Goal: Book appointment/travel/reservation

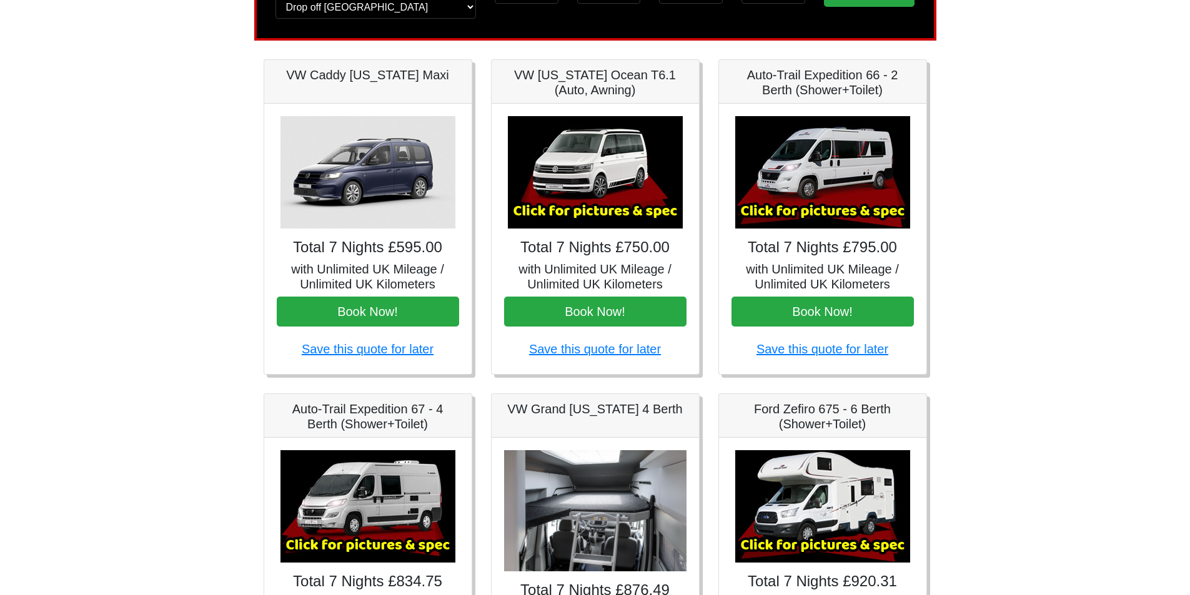
scroll to position [125, 0]
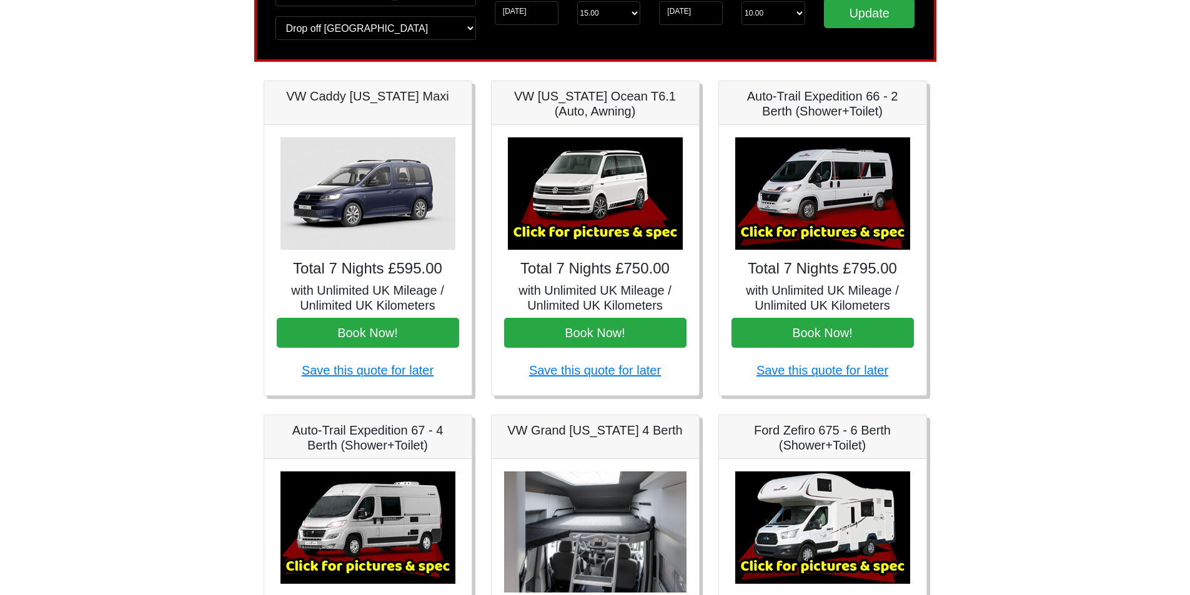
click at [817, 231] on img at bounding box center [822, 193] width 175 height 112
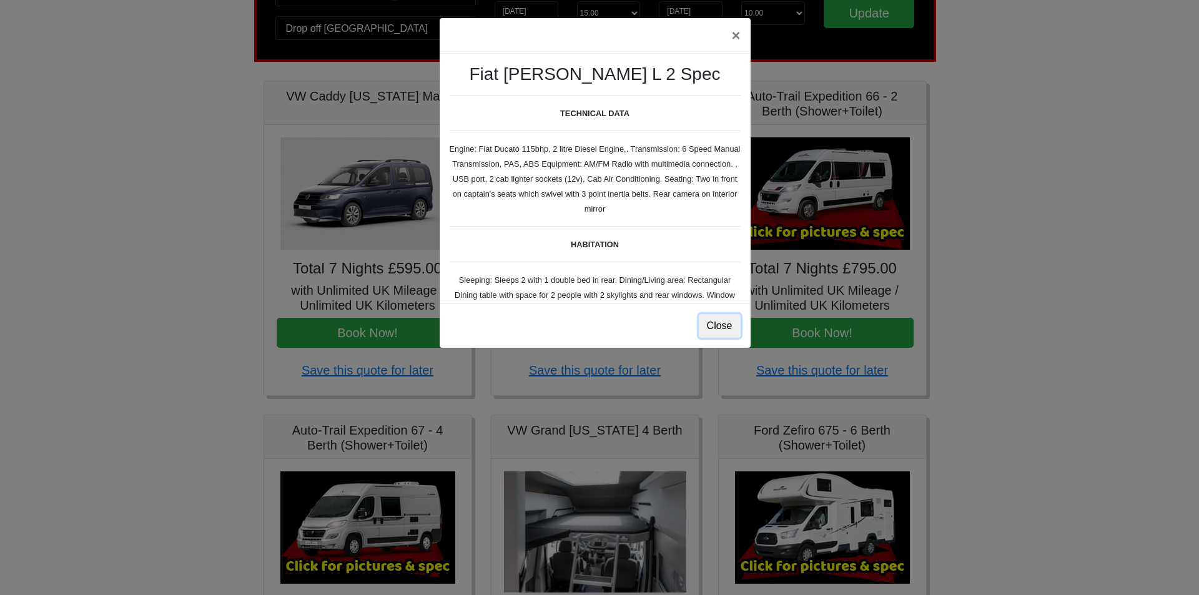
click at [726, 325] on button "Close" at bounding box center [720, 326] width 42 height 24
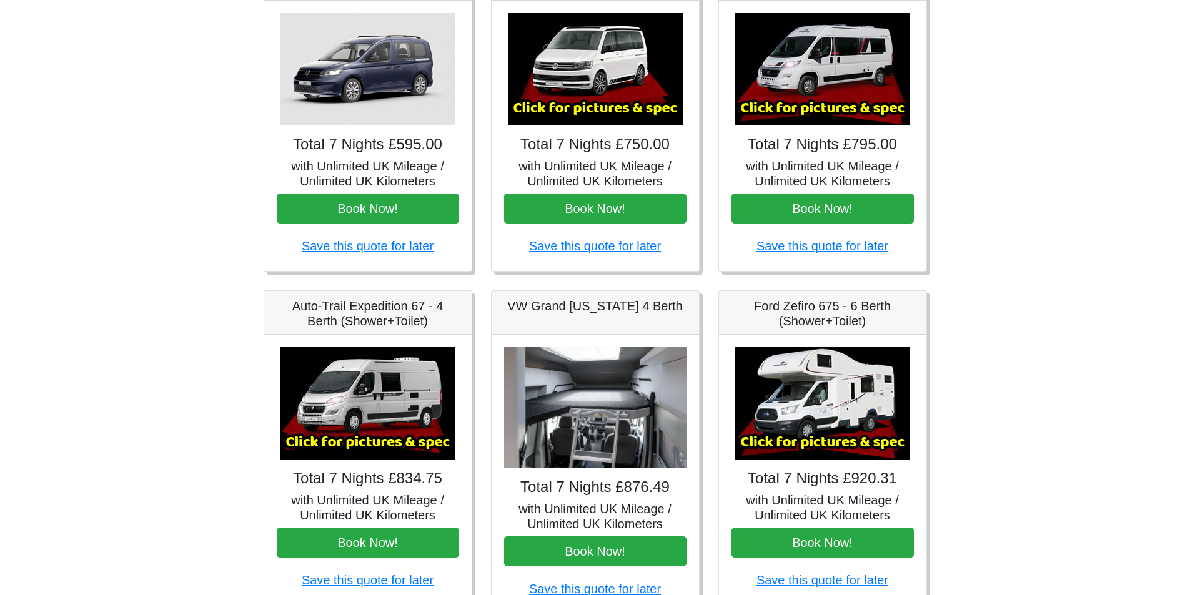
scroll to position [250, 0]
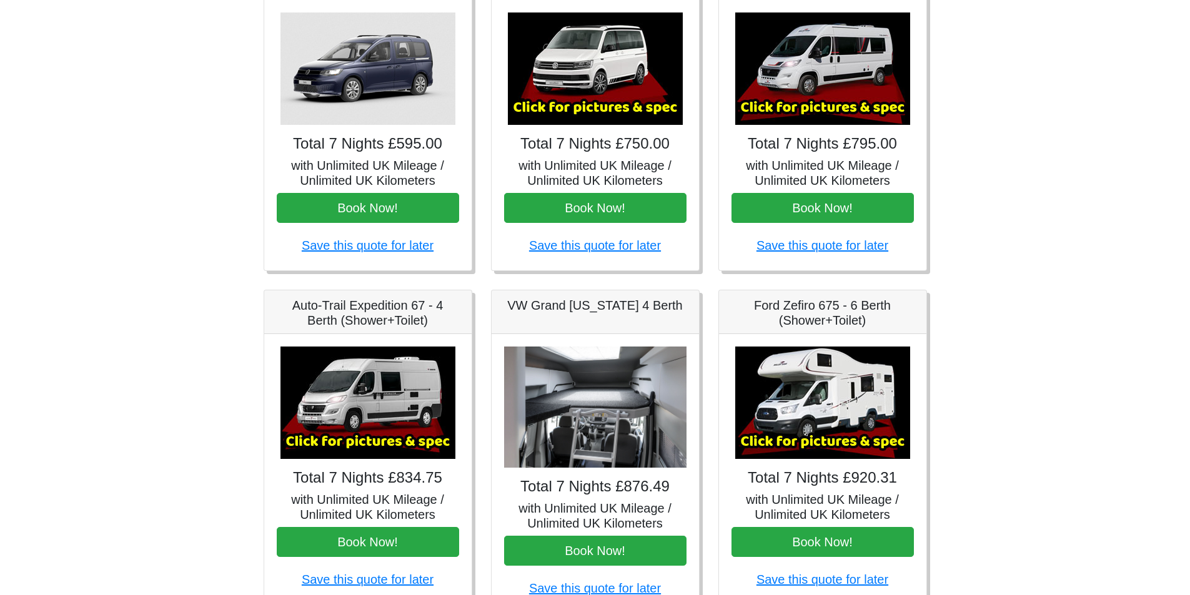
click at [352, 377] on img at bounding box center [368, 403] width 175 height 112
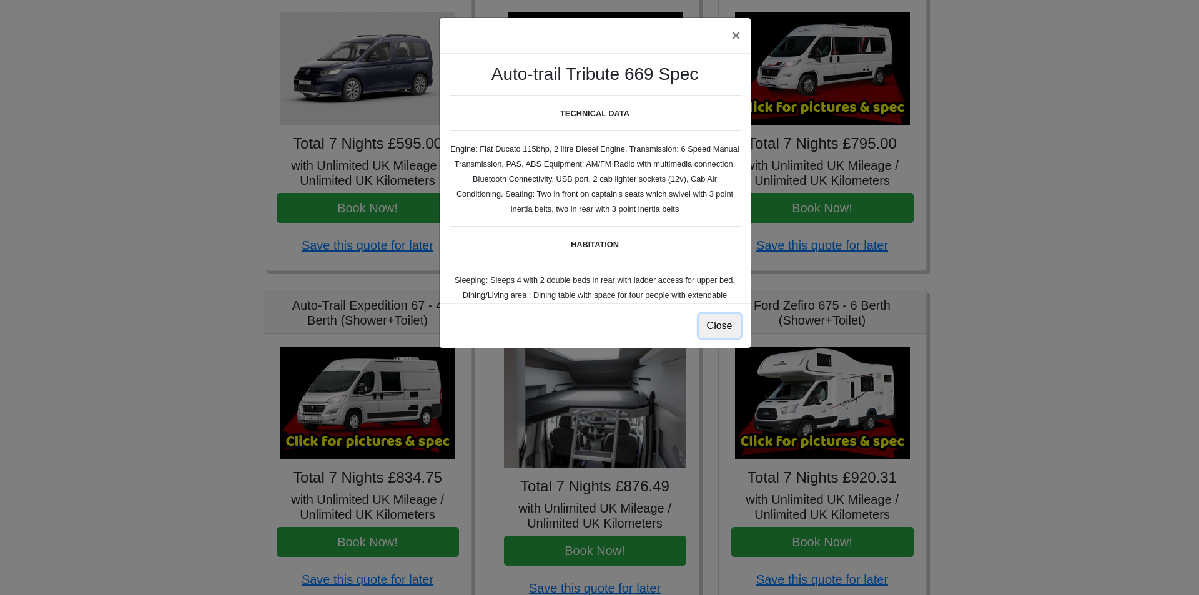
click at [710, 324] on button "Close" at bounding box center [720, 326] width 42 height 24
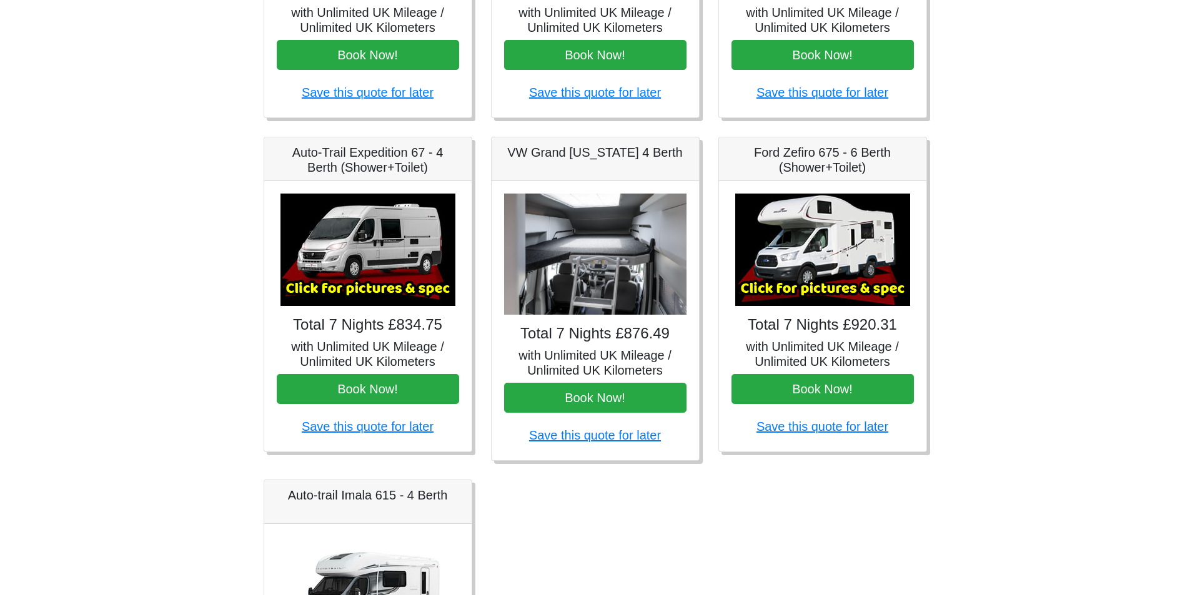
scroll to position [437, 0]
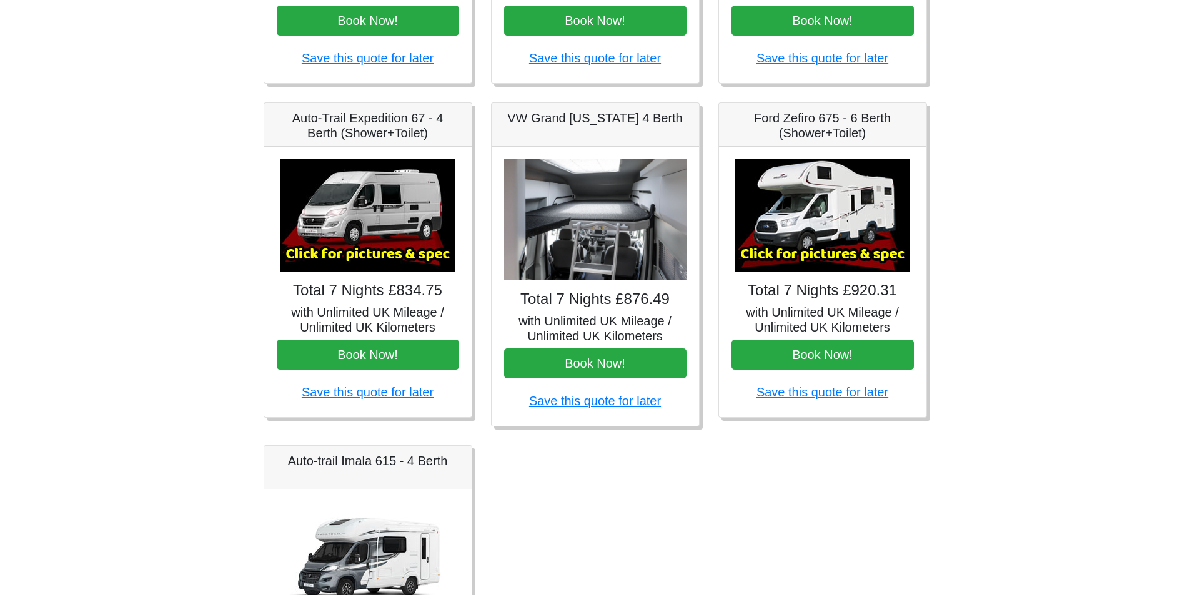
click at [582, 227] on img at bounding box center [595, 220] width 182 height 122
click at [642, 259] on img at bounding box center [595, 220] width 182 height 122
click at [588, 254] on img at bounding box center [595, 220] width 182 height 122
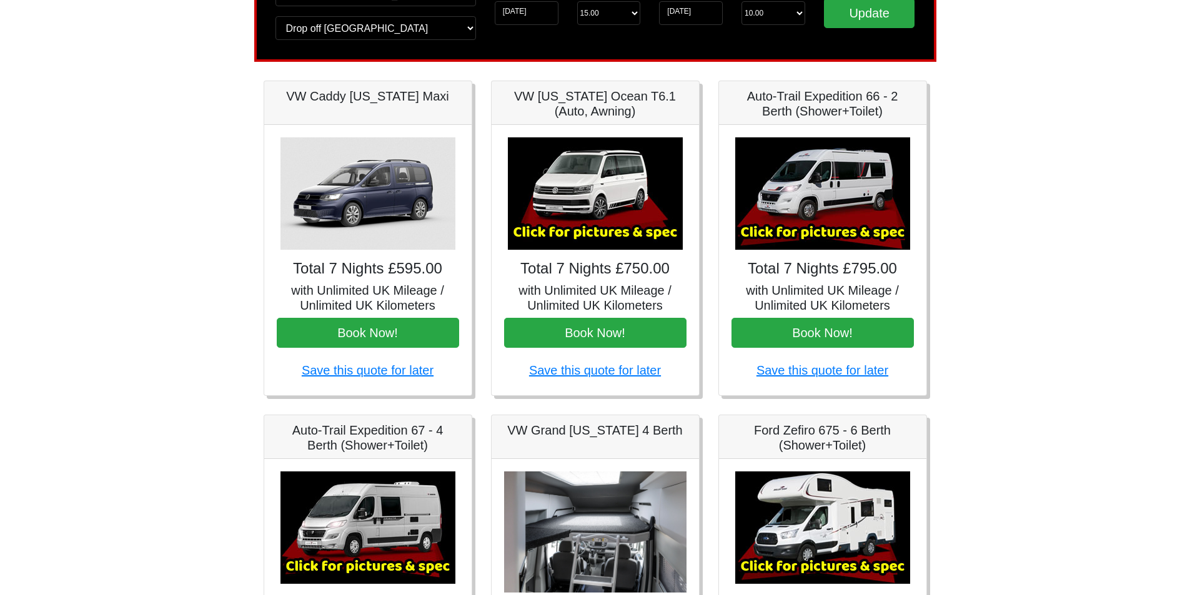
scroll to position [0, 0]
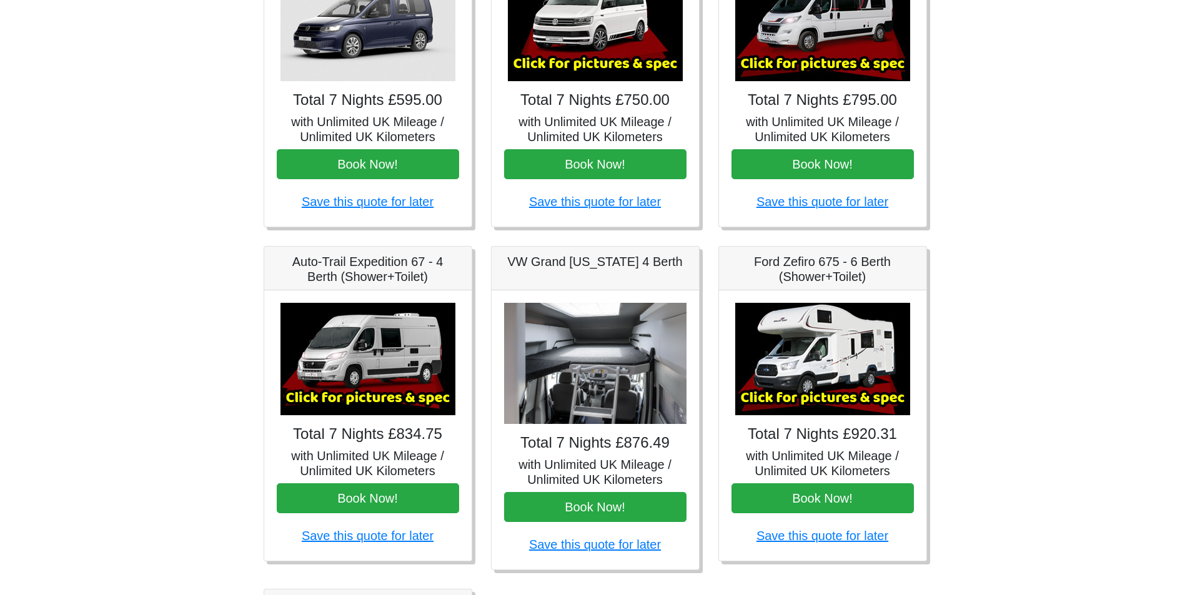
scroll to position [312, 0]
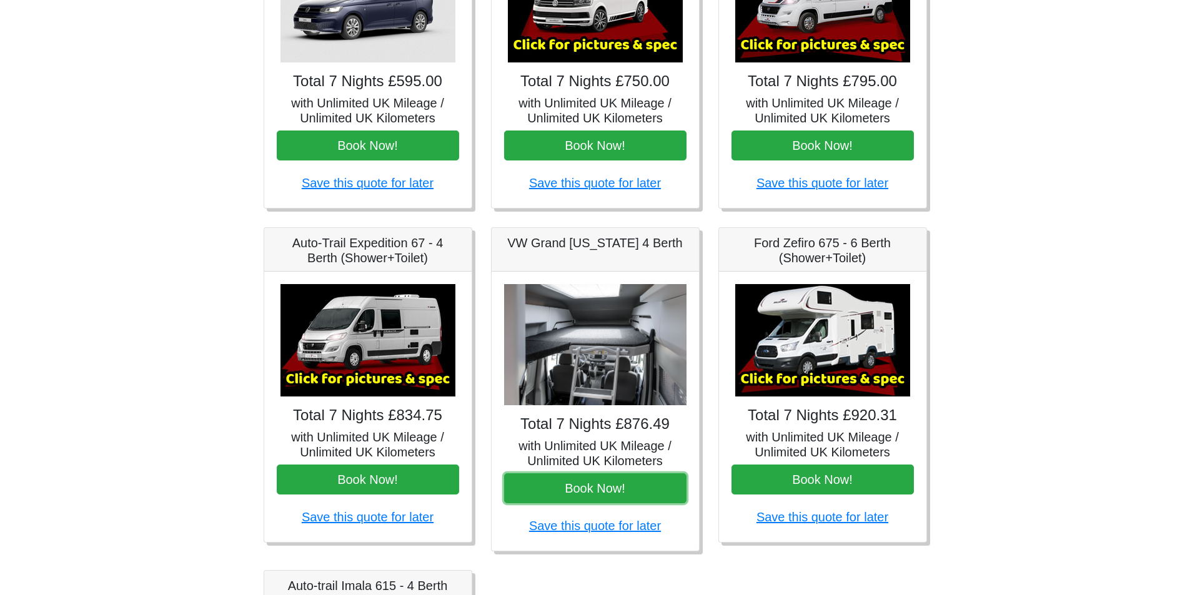
click at [600, 485] on button "Book Now!" at bounding box center [595, 489] width 182 height 30
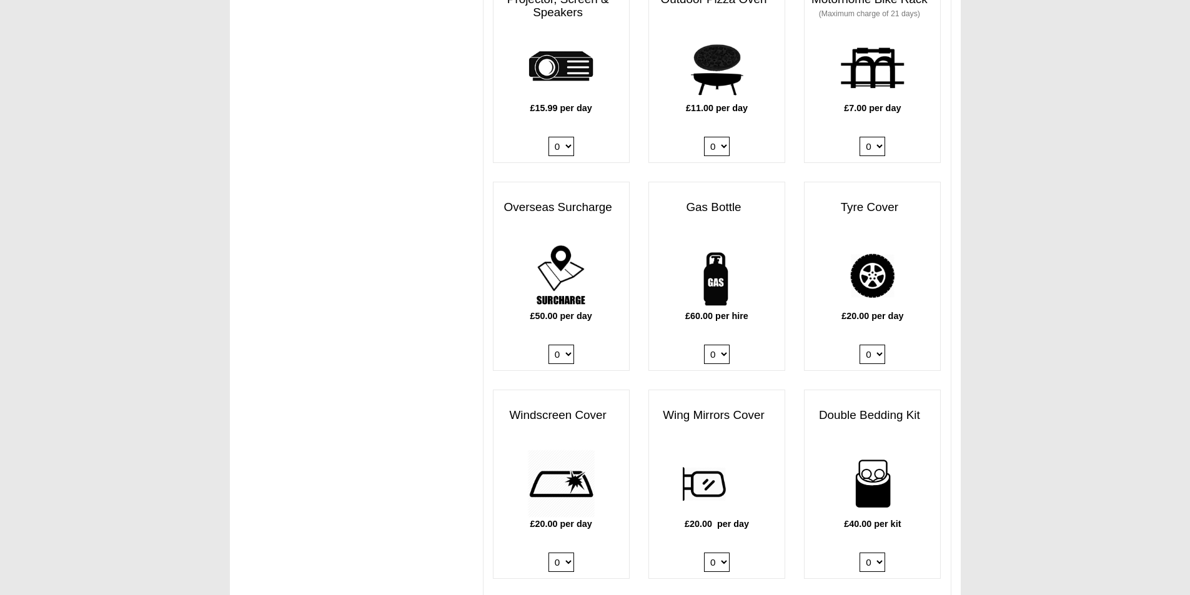
scroll to position [687, 0]
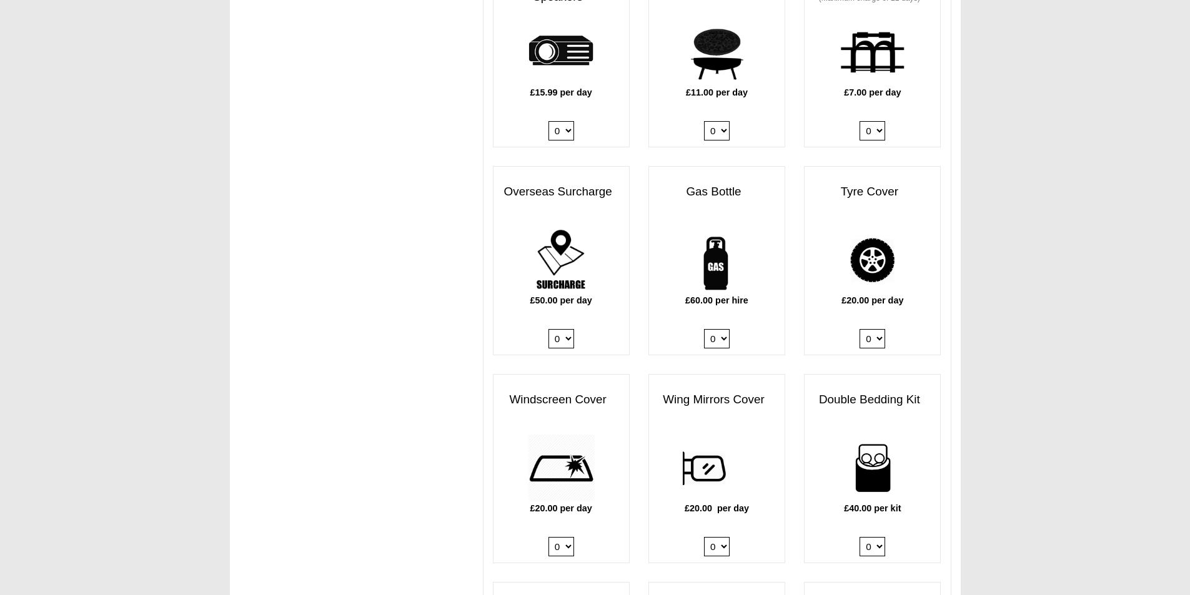
click at [724, 339] on select "0 1" at bounding box center [717, 338] width 26 height 19
select select "Gas Bottle x QTY 1 @ 60.00 GBP per hire."
click at [704, 329] on select "0 1" at bounding box center [717, 338] width 26 height 19
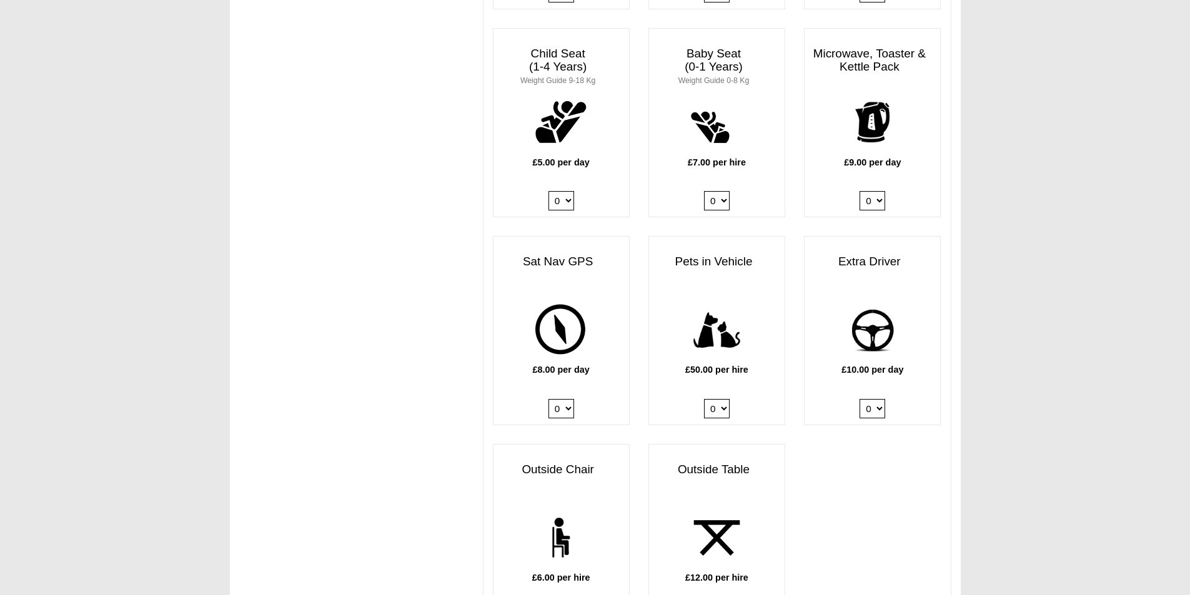
scroll to position [1249, 0]
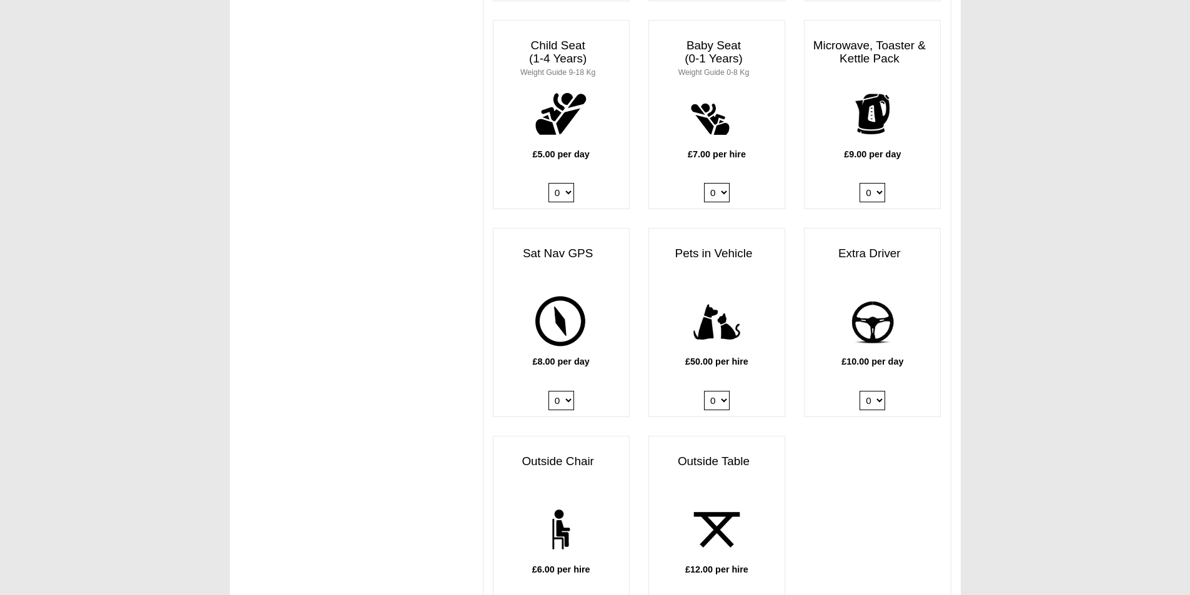
click at [878, 404] on select "0 1" at bounding box center [873, 400] width 26 height 19
select select "Extra Driver x QTY 1 @ 10.00 GBP per day."
click at [860, 393] on select "0 1" at bounding box center [873, 400] width 26 height 19
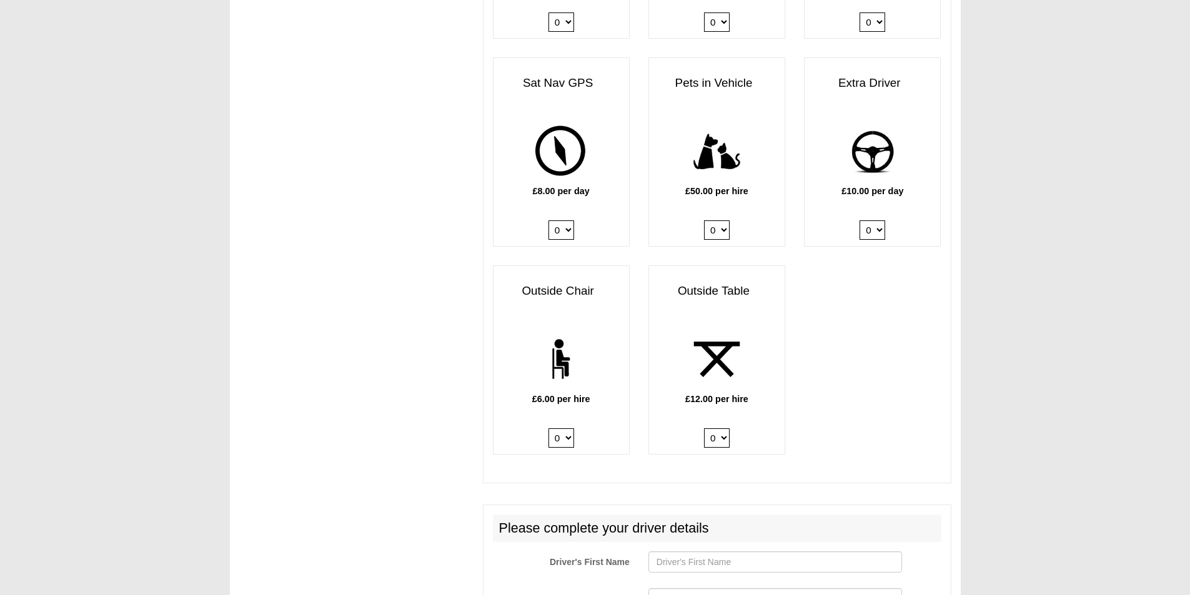
scroll to position [1437, 0]
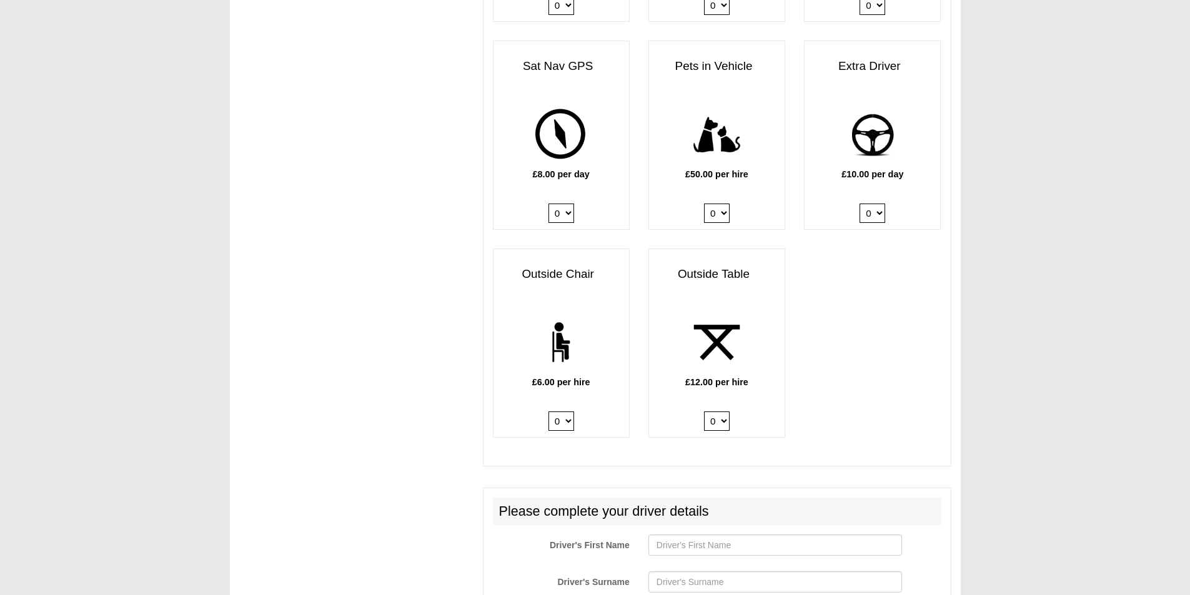
click at [567, 424] on select "0 1 2 3 4 5 6" at bounding box center [562, 421] width 26 height 19
select select "Outside Chair x QTY 2 @ 6.00 GBP per hire."
click at [549, 414] on select "0 1 2 3 4 5 6" at bounding box center [562, 421] width 26 height 19
click at [723, 427] on select "0 1 2" at bounding box center [717, 421] width 26 height 19
select select "Outside Table x QTY 1 @ 12.00 GBP per hire."
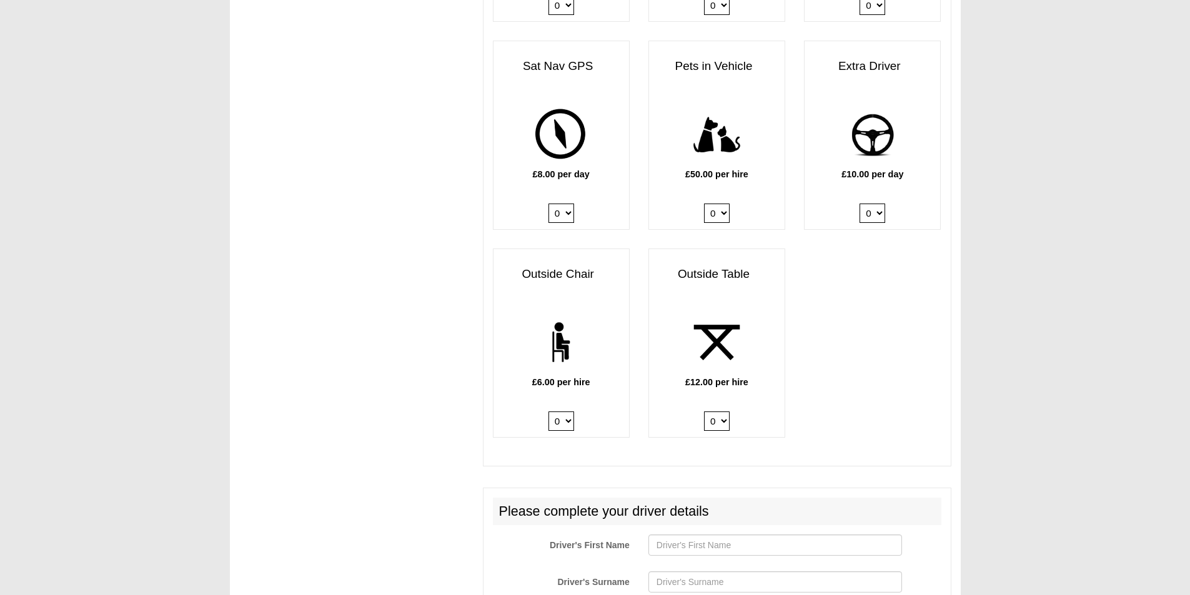
click at [704, 414] on select "0 1 2" at bounding box center [717, 421] width 26 height 19
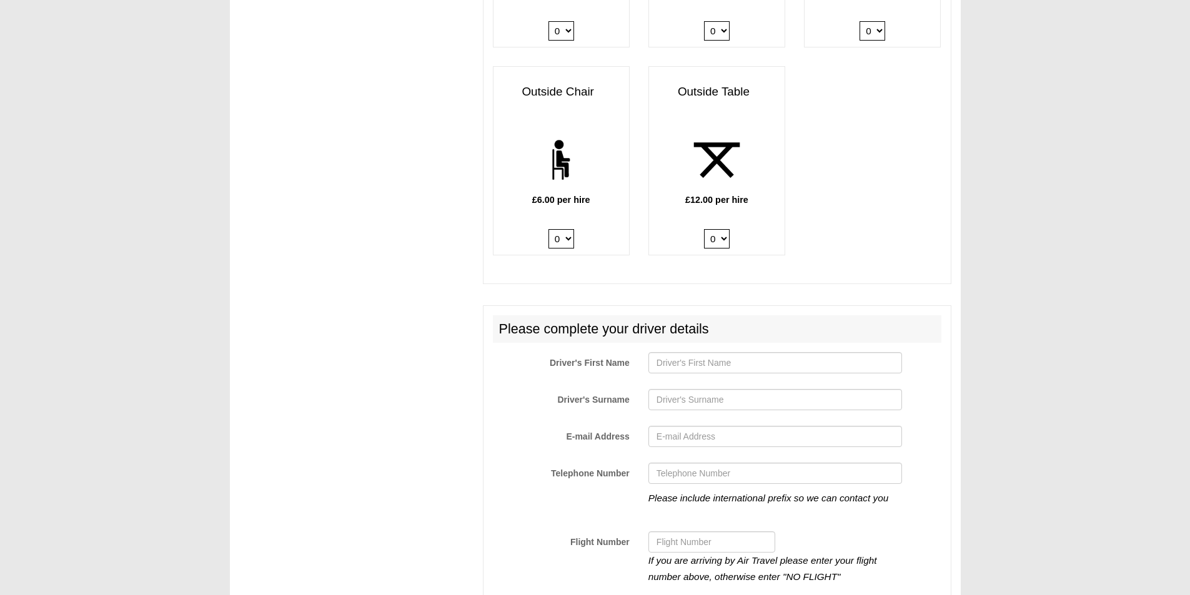
scroll to position [1624, 0]
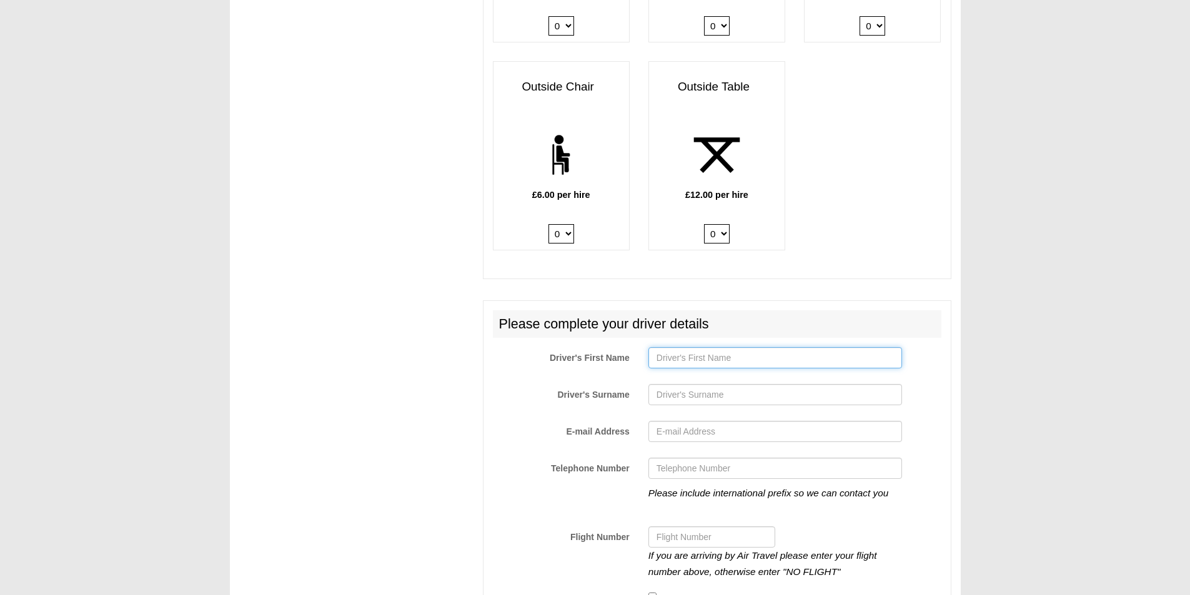
click at [669, 362] on input "Driver's First Name" at bounding box center [775, 357] width 254 height 21
type input "[PERSON_NAME]"
click at [668, 399] on input "Driver's Surname" at bounding box center [775, 394] width 254 height 21
type input "[PERSON_NAME]"
click at [669, 435] on input "E-mail Address" at bounding box center [775, 431] width 254 height 21
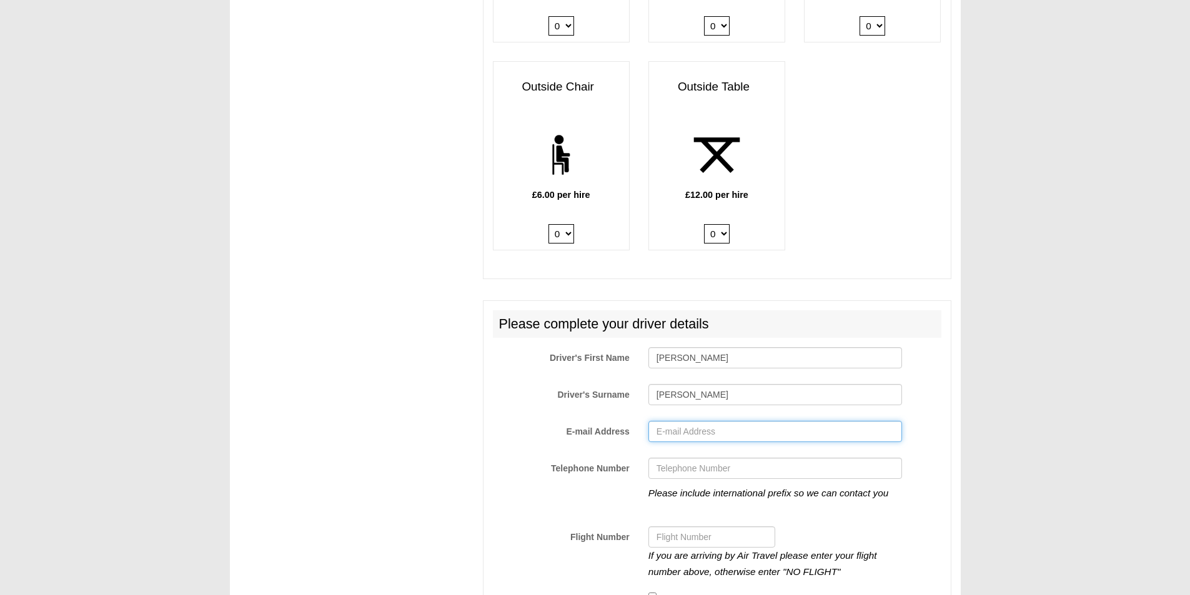
type input "[EMAIL_ADDRESS][DOMAIN_NAME]"
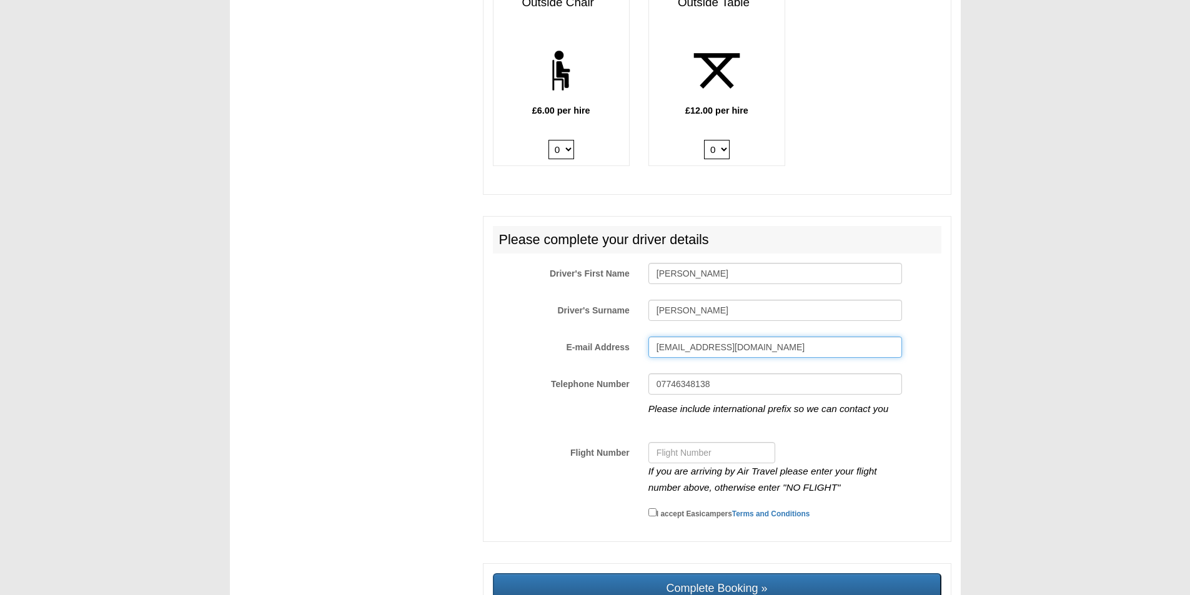
scroll to position [1749, 0]
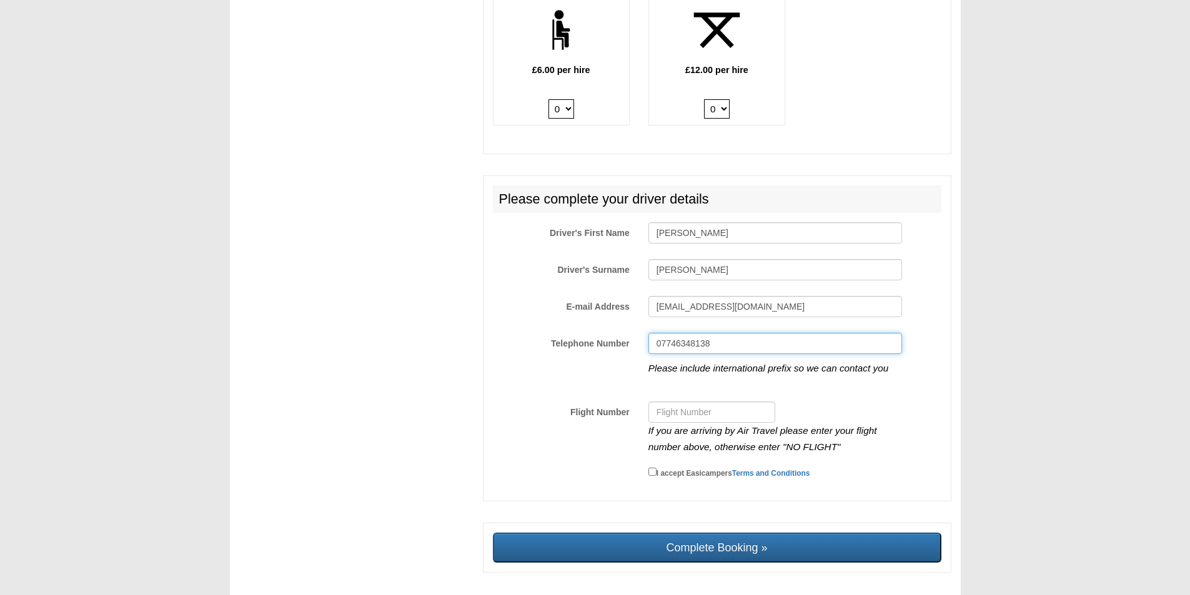
click at [659, 347] on input "07746348138" at bounding box center [775, 343] width 254 height 21
click at [660, 346] on input "0+44 7746348138" at bounding box center [775, 343] width 254 height 21
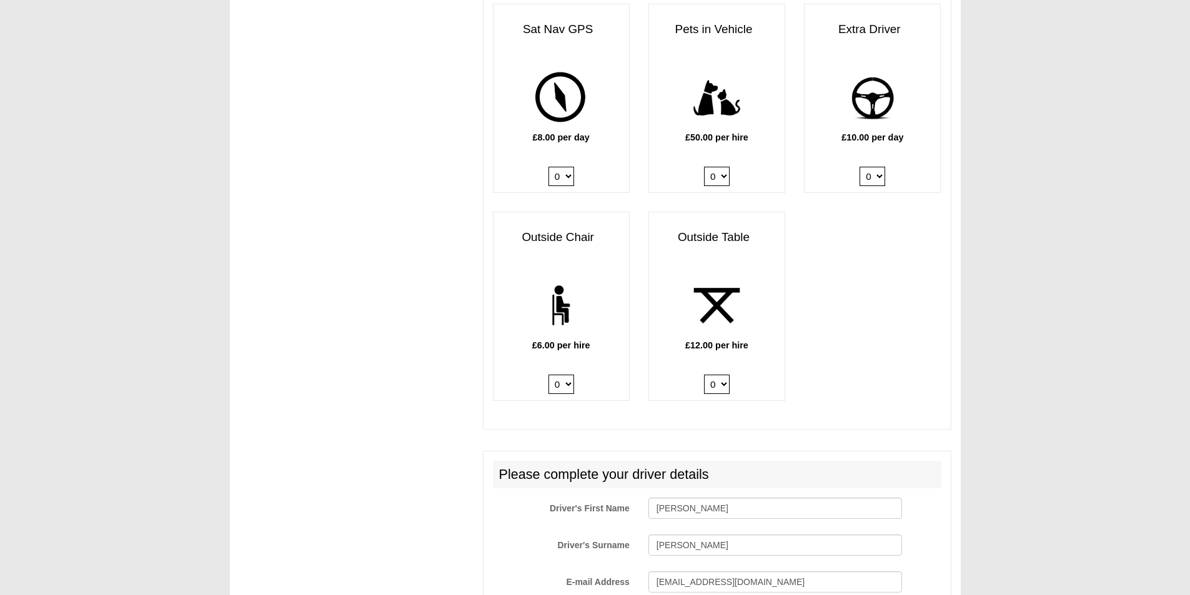
scroll to position [1426, 0]
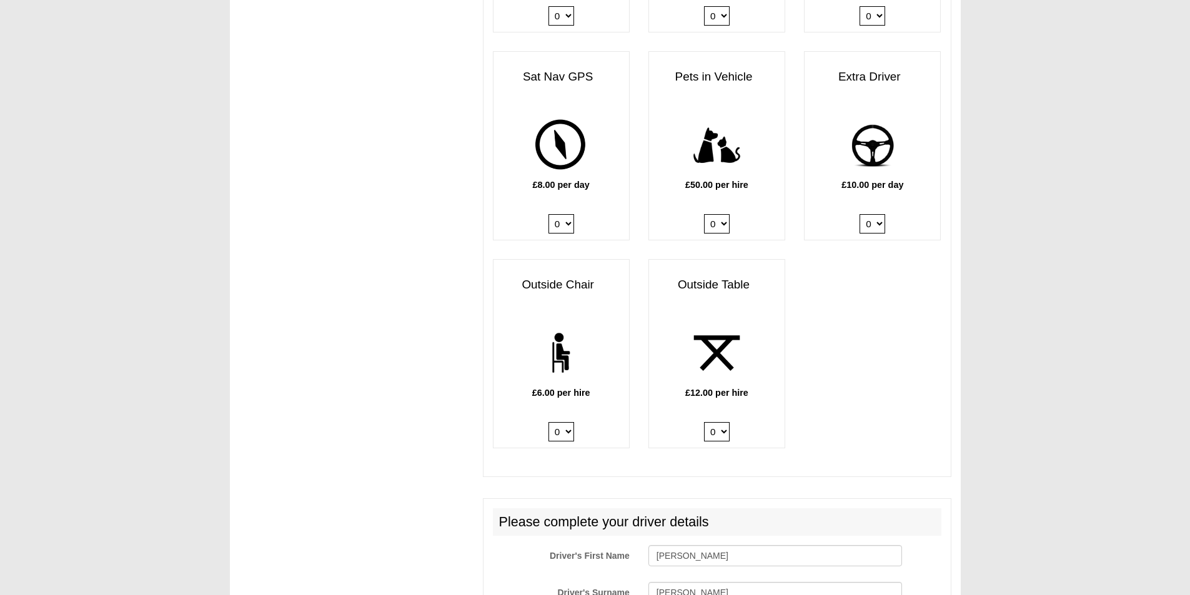
type input "+44 7746348138"
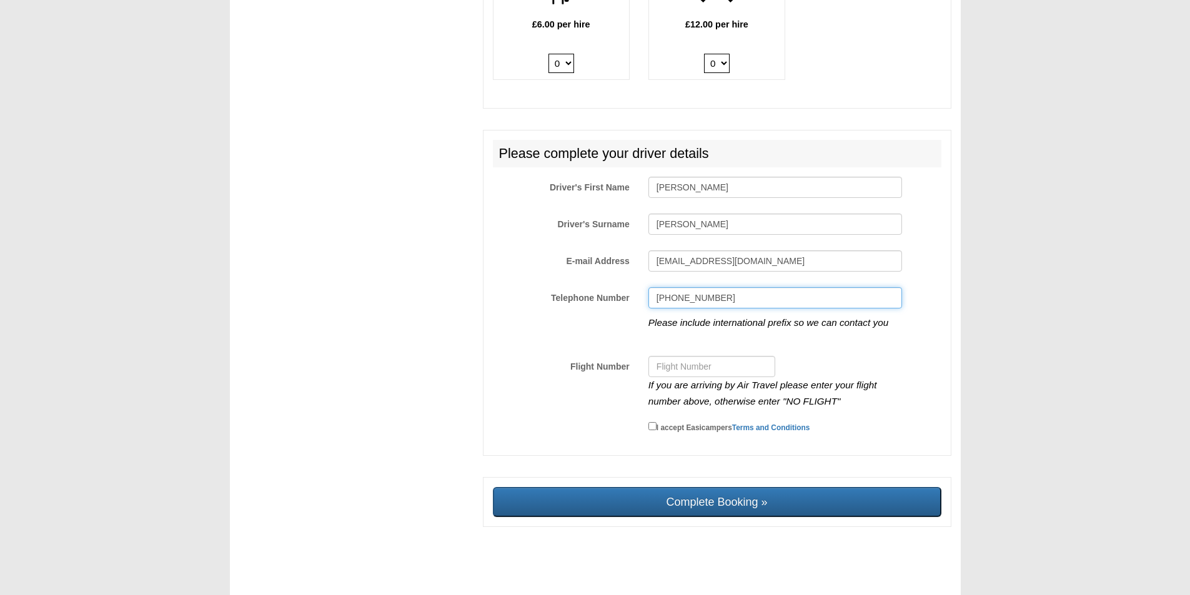
scroll to position [1801, 0]
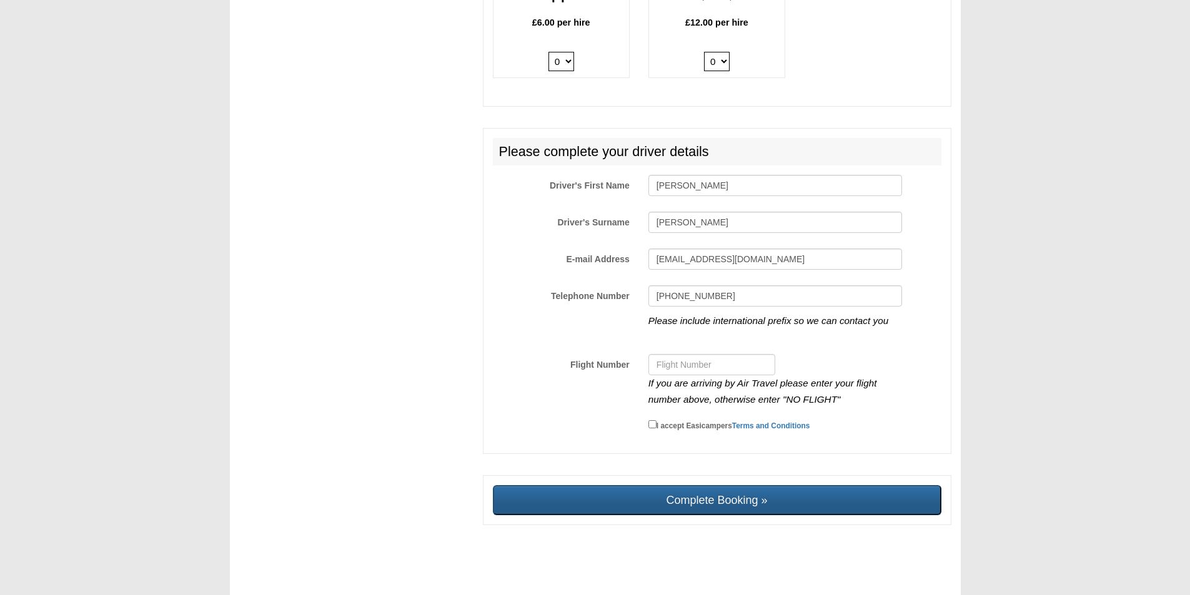
click at [721, 501] on input "Complete Booking »" at bounding box center [717, 500] width 449 height 30
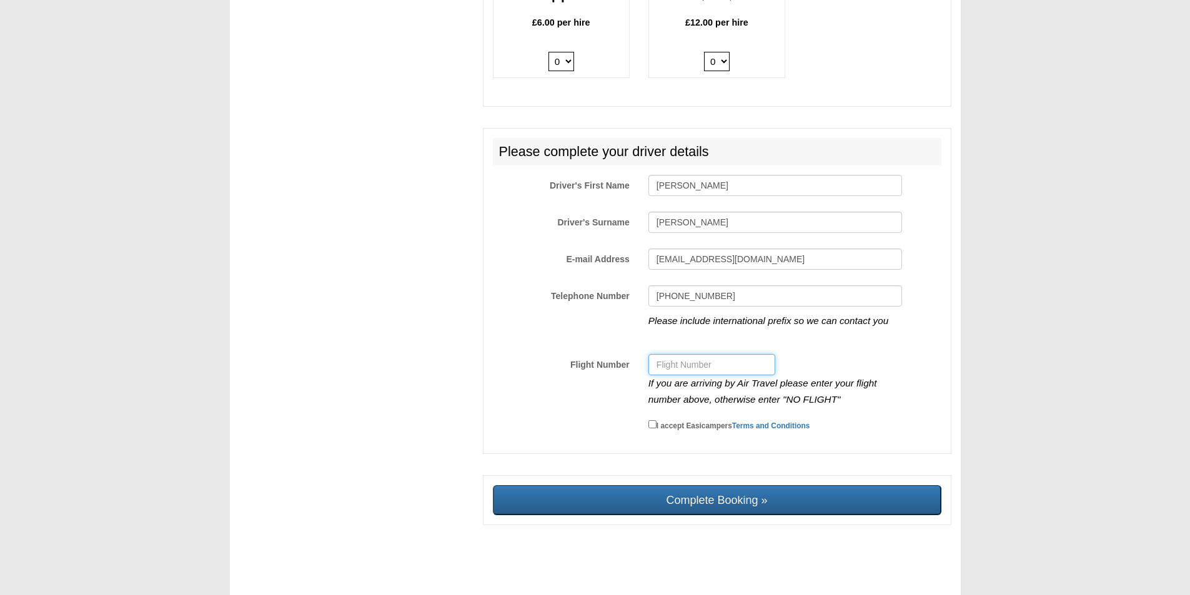
click at [672, 362] on input "Flight Number" at bounding box center [711, 364] width 127 height 21
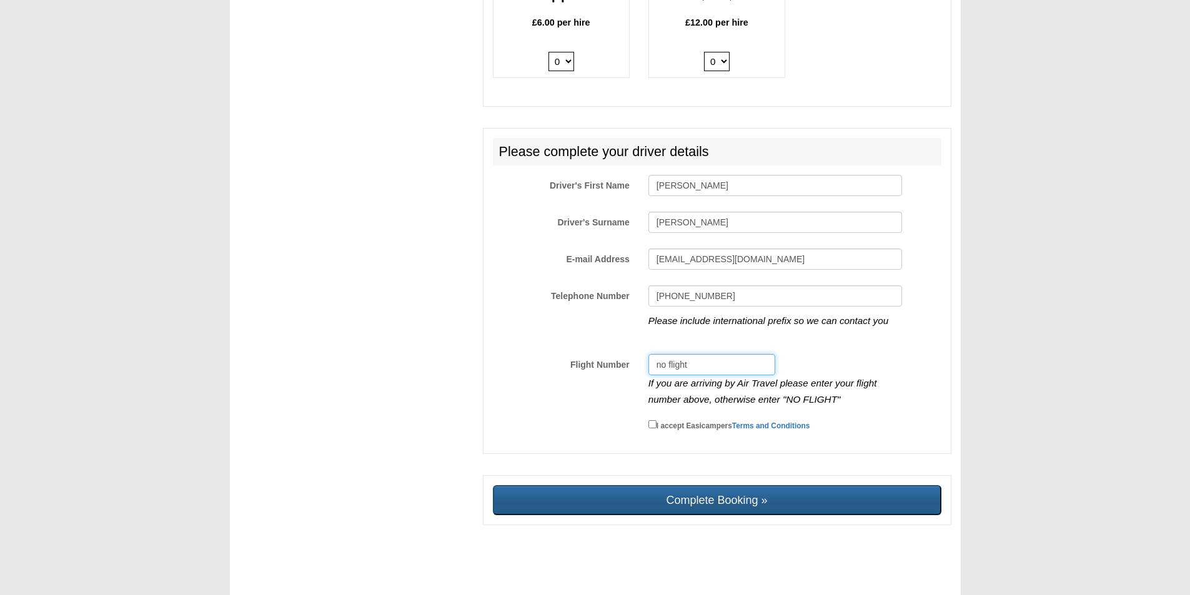
type input "no flight"
click at [719, 497] on input "Complete Booking »" at bounding box center [717, 500] width 449 height 30
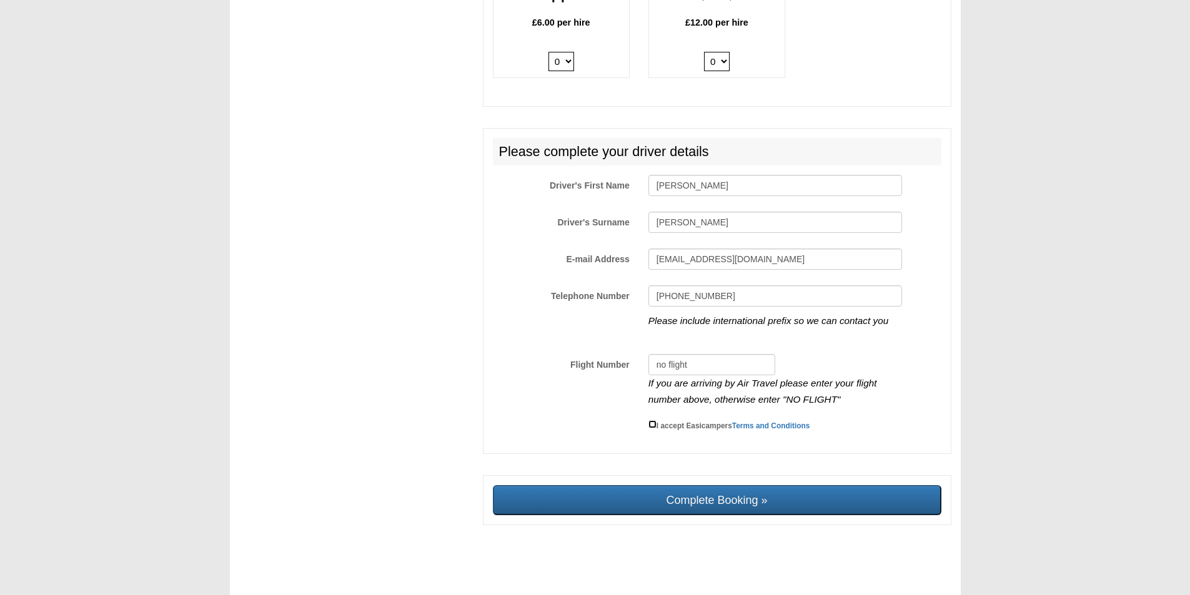
click at [653, 427] on input "I accept Easicampers Terms and Conditions" at bounding box center [652, 424] width 8 height 8
checkbox input "true"
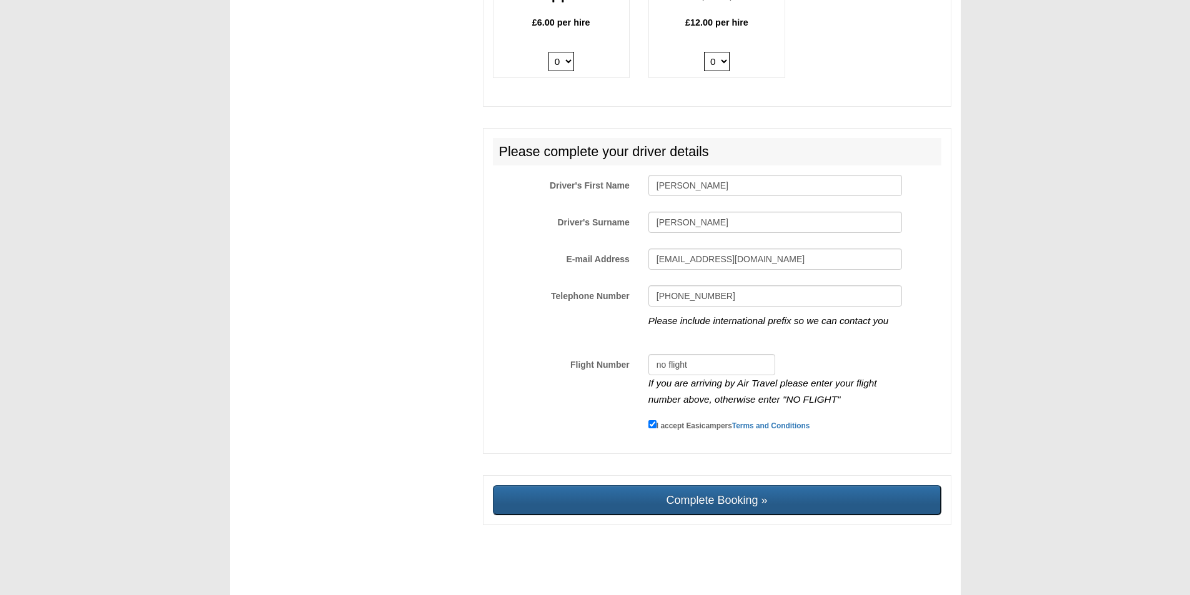
click at [685, 510] on input "Complete Booking »" at bounding box center [717, 500] width 449 height 30
type input "Sending, please wait..."
